Goal: Transaction & Acquisition: Purchase product/service

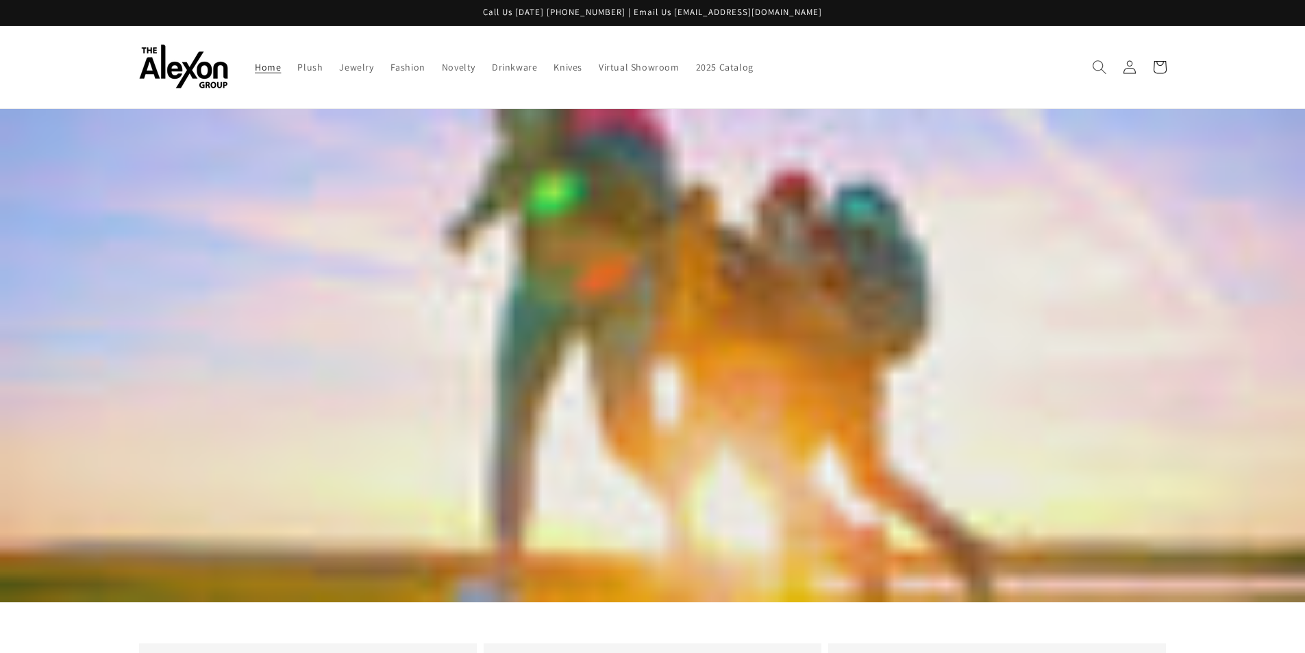
click at [1102, 70] on use "Search" at bounding box center [1100, 67] width 14 height 14
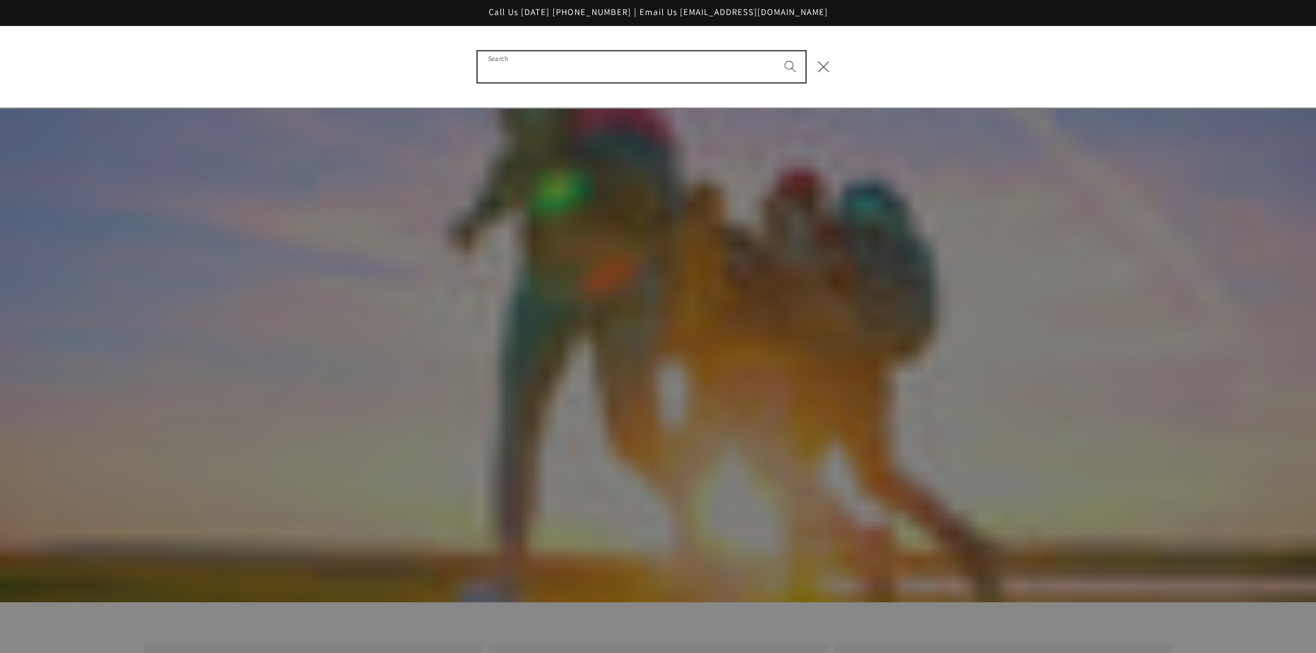
click at [528, 72] on input "Search" at bounding box center [642, 66] width 328 height 31
click at [789, 64] on icon "Search" at bounding box center [790, 66] width 12 height 12
click at [539, 72] on input "Search" at bounding box center [642, 66] width 328 height 31
type input "**********"
click at [775, 51] on button "Search" at bounding box center [790, 66] width 30 height 30
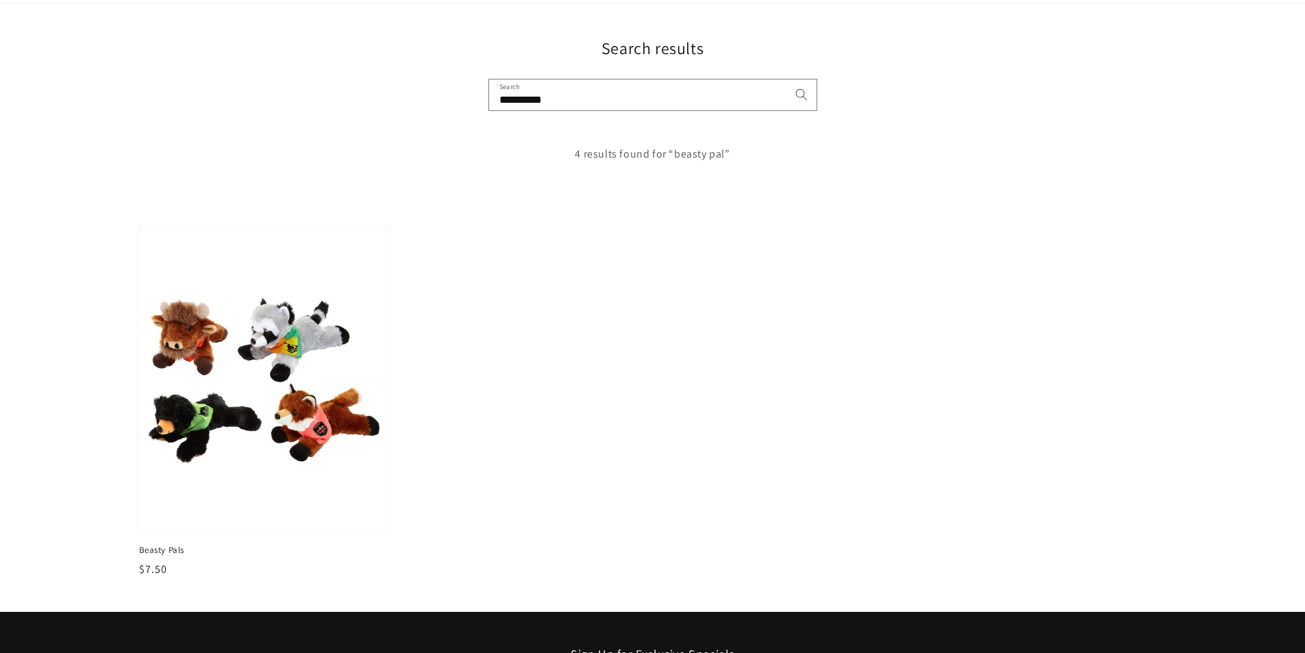
scroll to position [137, 0]
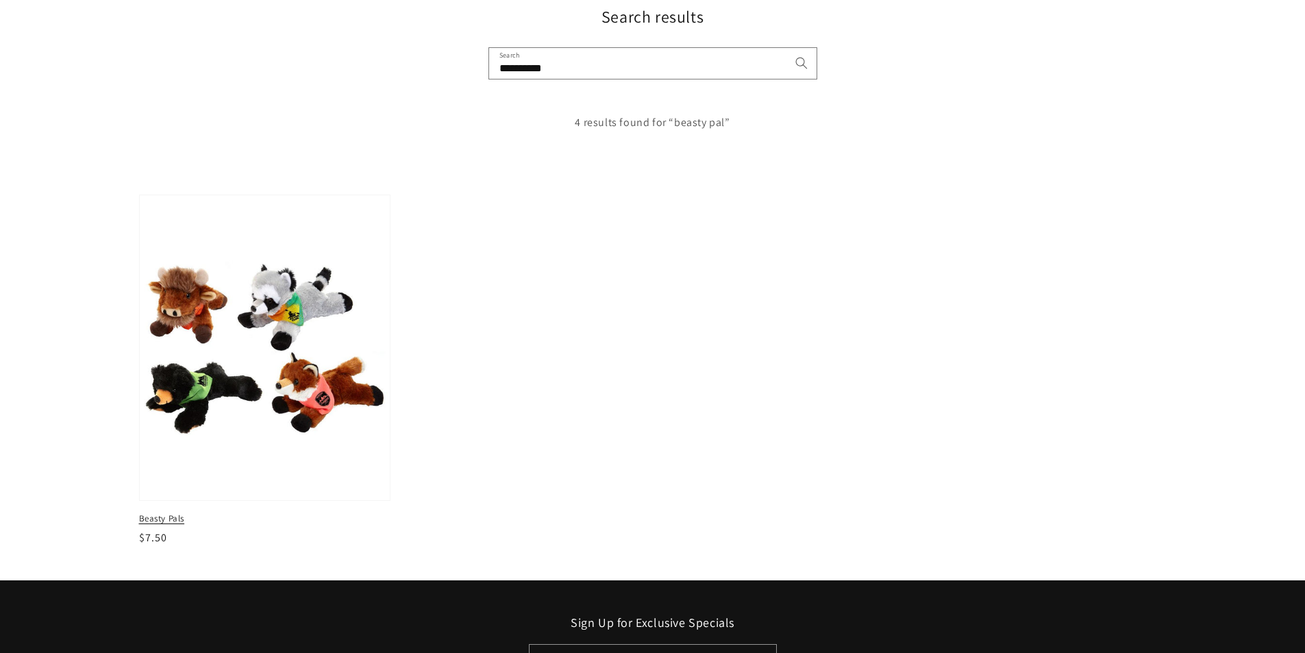
click at [152, 515] on span "Beasty Pals" at bounding box center [265, 519] width 252 height 12
